Goal: Share content

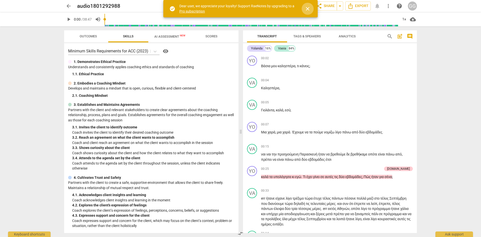
click at [308, 8] on span "close" at bounding box center [308, 9] width 6 height 6
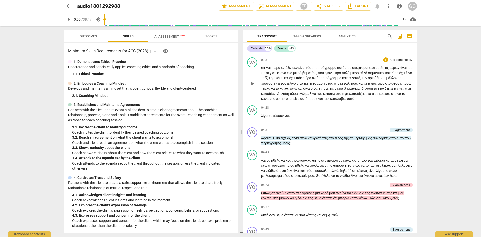
scroll to position [401, 0]
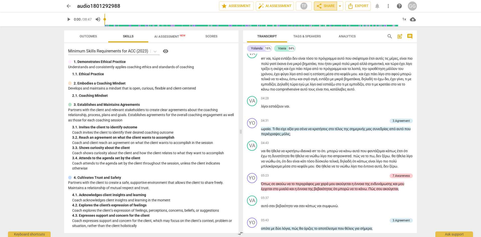
click at [327, 6] on span "share Share" at bounding box center [325, 6] width 19 height 6
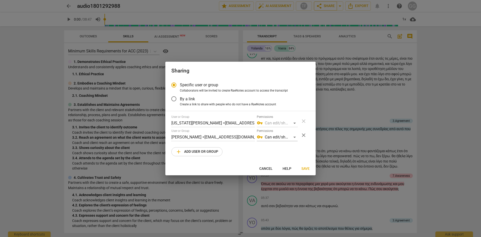
radio input "false"
click at [174, 99] on input "By a link" at bounding box center [174, 99] width 12 height 12
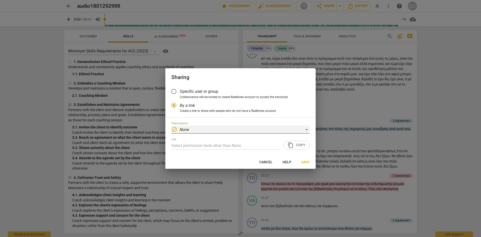
click at [305, 129] on div "block None" at bounding box center [240, 130] width 138 height 8
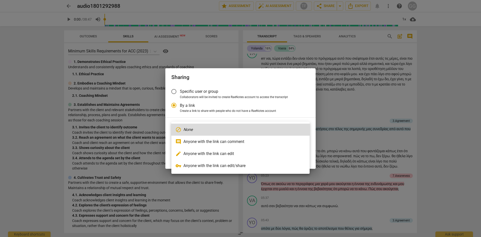
click at [222, 167] on li "vpn_key Anyone with the link can edit/share" at bounding box center [240, 166] width 138 height 12
radio input "false"
type input "[URL][DOMAIN_NAME]"
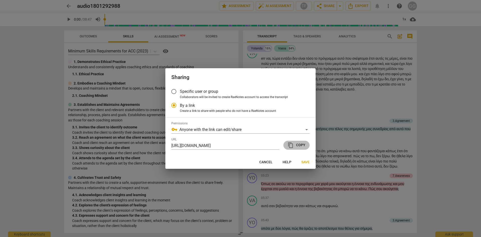
click at [289, 144] on span "content_copy" at bounding box center [291, 145] width 6 height 6
